Goal: Submit feedback/report problem

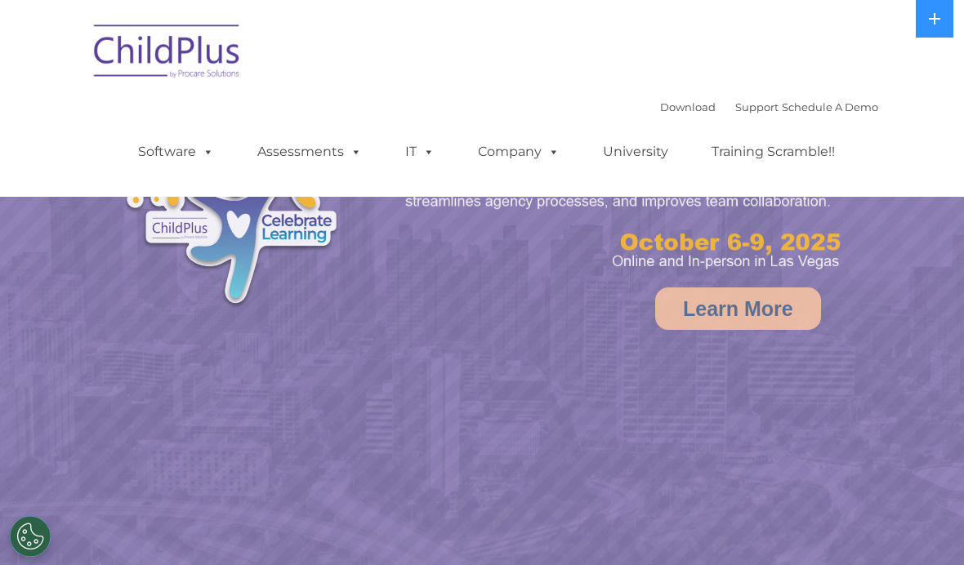
select select "MEDIUM"
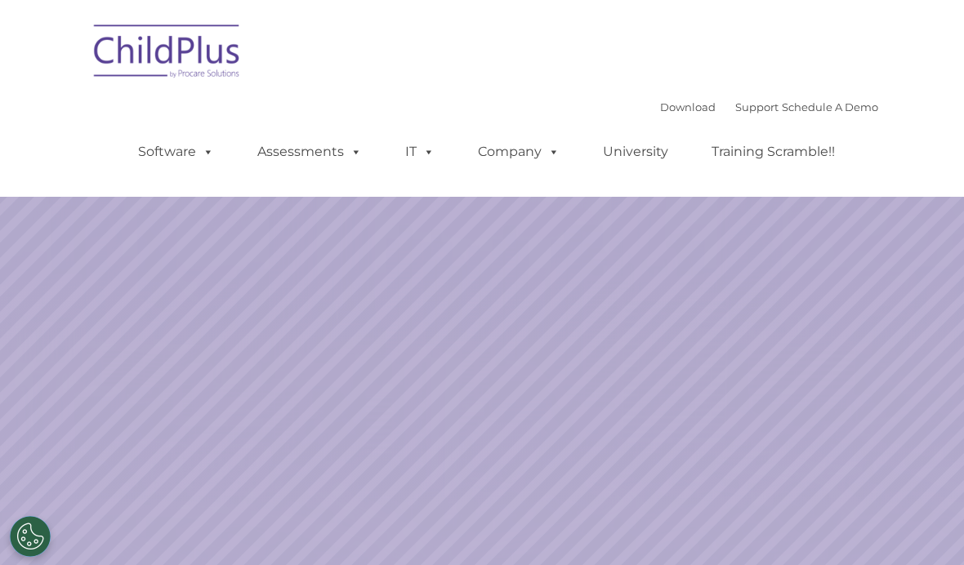
scroll to position [105, 0]
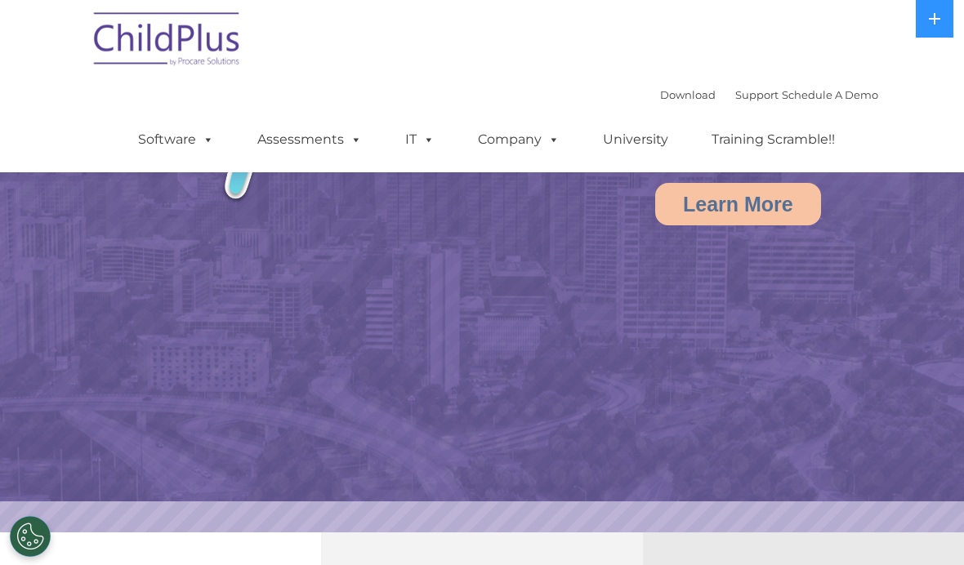
select select "MEDIUM"
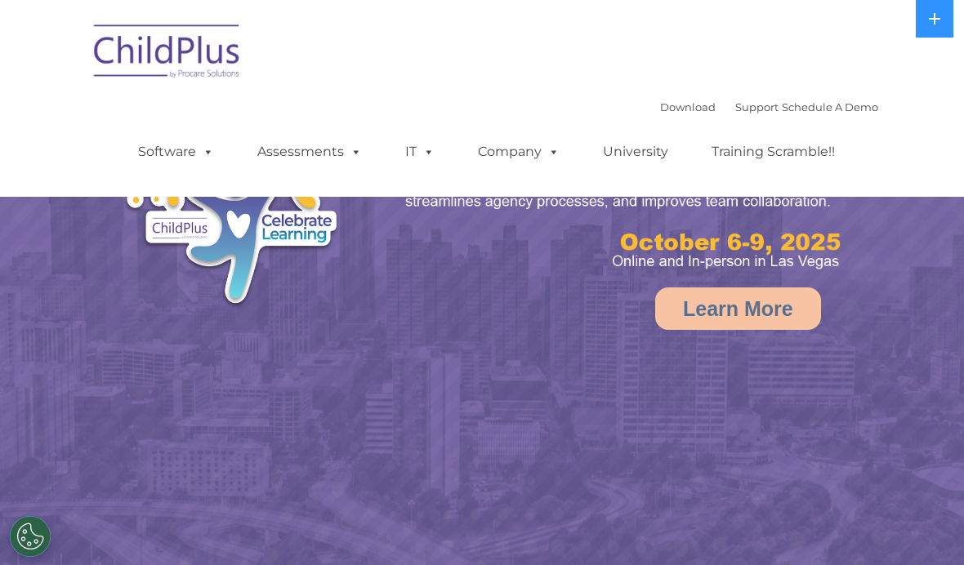
select select "MEDIUM"
